Goal: Task Accomplishment & Management: Manage account settings

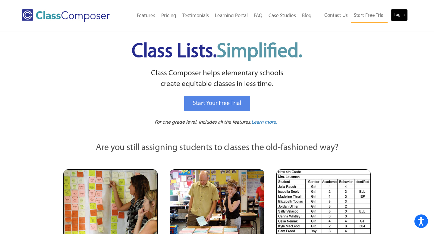
click at [397, 15] on link "Log In" at bounding box center [398, 15] width 17 height 12
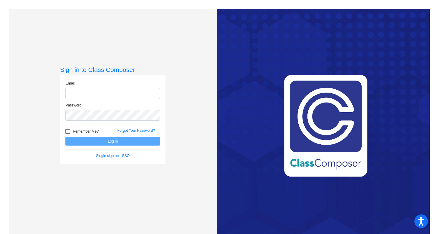
type input "[EMAIL_ADDRESS][DOMAIN_NAME]"
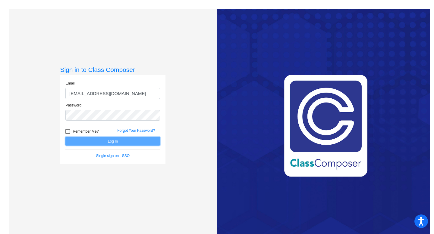
click at [92, 141] on button "Log In" at bounding box center [112, 141] width 95 height 9
click at [92, 141] on mat-sidenav-content "Sign in to Class Composer Email [EMAIL_ADDRESS][DOMAIN_NAME] Password Remember …" at bounding box center [217, 117] width 434 height 234
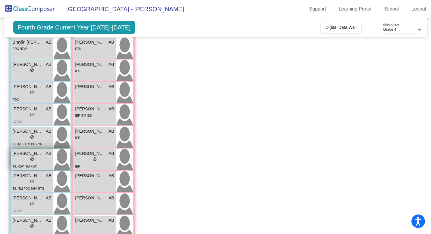
scroll to position [59, 0]
click at [21, 155] on span "[PERSON_NAME]" at bounding box center [28, 153] width 30 height 6
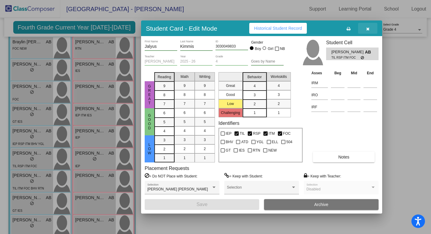
click at [368, 30] on icon "button" at bounding box center [367, 29] width 3 height 4
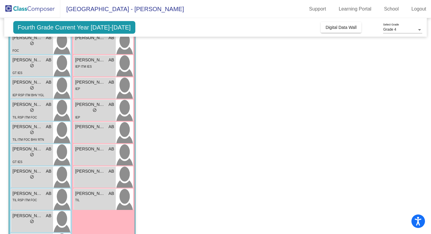
scroll to position [139, 0]
